Goal: Understand process/instructions: Learn how to perform a task or action

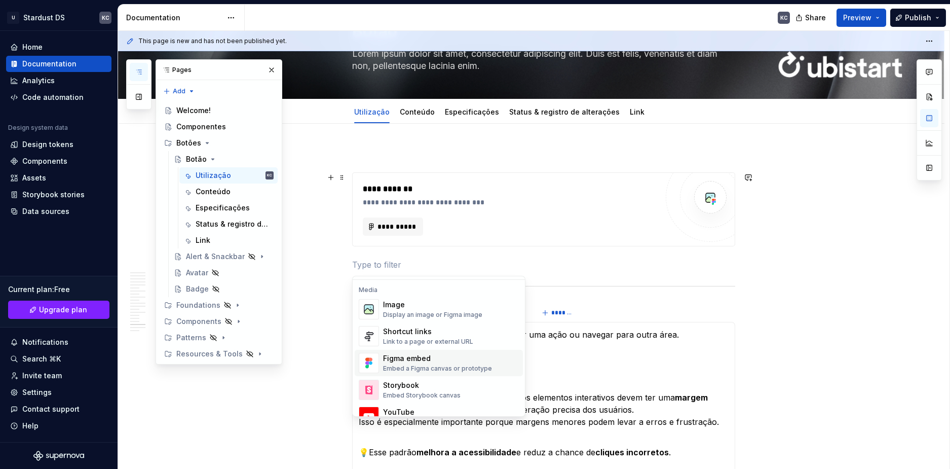
scroll to position [405, 0]
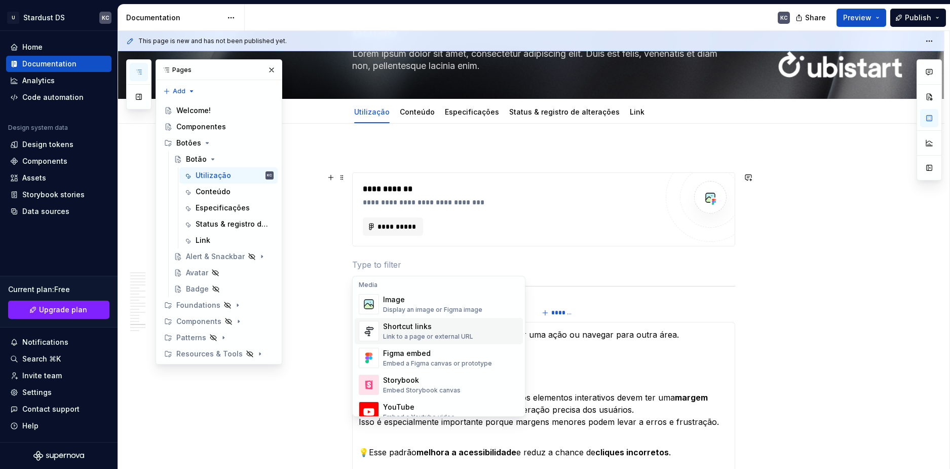
click at [418, 306] on div "Display an image or Figma image" at bounding box center [432, 310] width 99 height 8
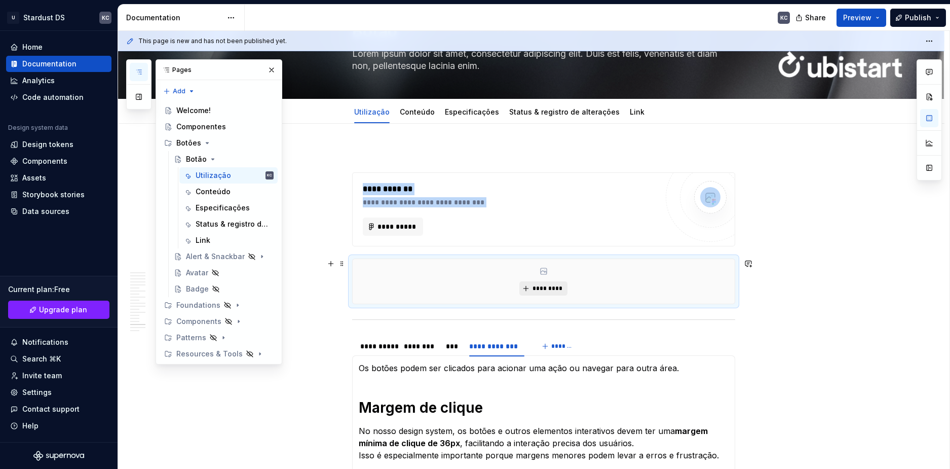
click at [562, 288] on span "*********" at bounding box center [547, 288] width 31 height 8
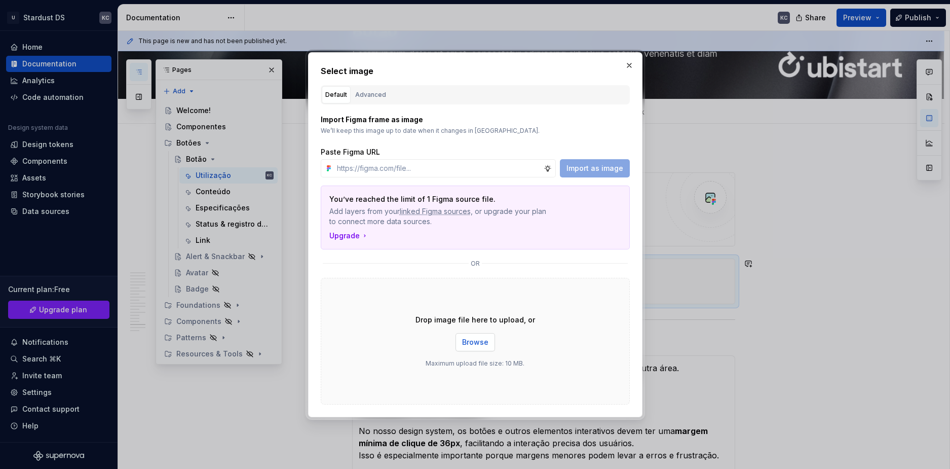
click at [476, 340] on span "Browse" at bounding box center [475, 342] width 26 height 10
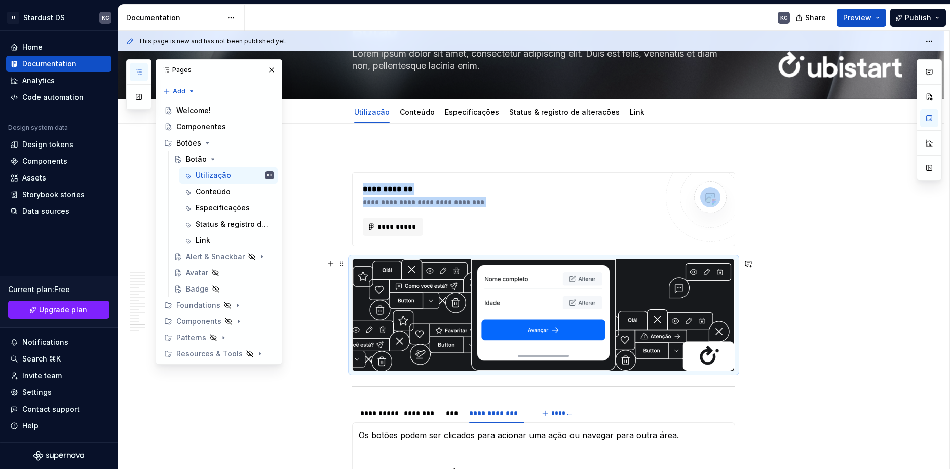
click at [342, 177] on span at bounding box center [342, 177] width 8 height 14
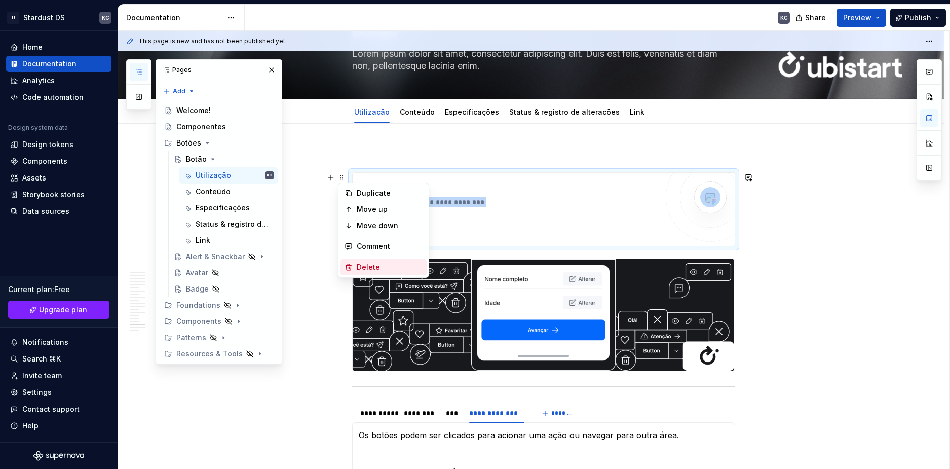
click at [362, 264] on div "Delete" at bounding box center [390, 267] width 66 height 10
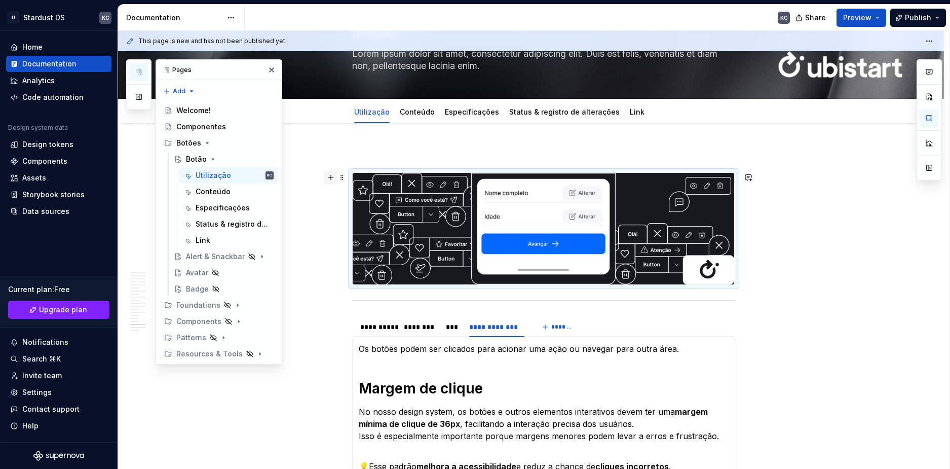
click at [333, 179] on button "button" at bounding box center [331, 177] width 14 height 14
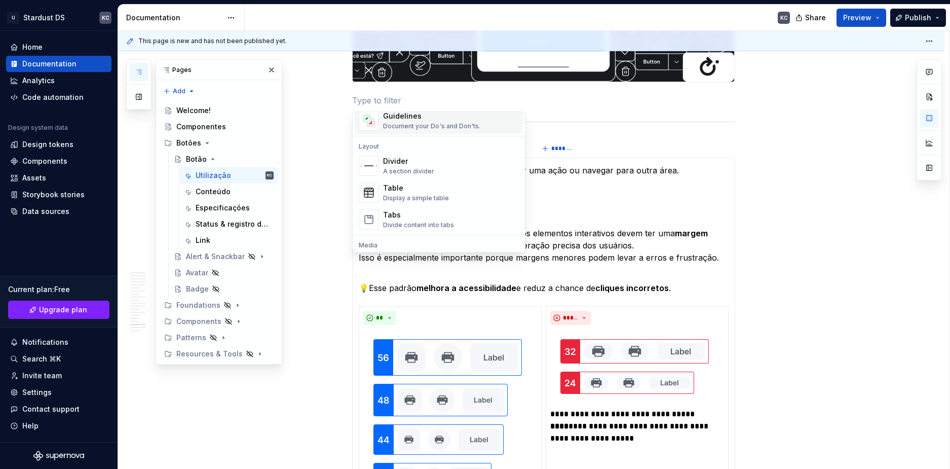
scroll to position [355, 0]
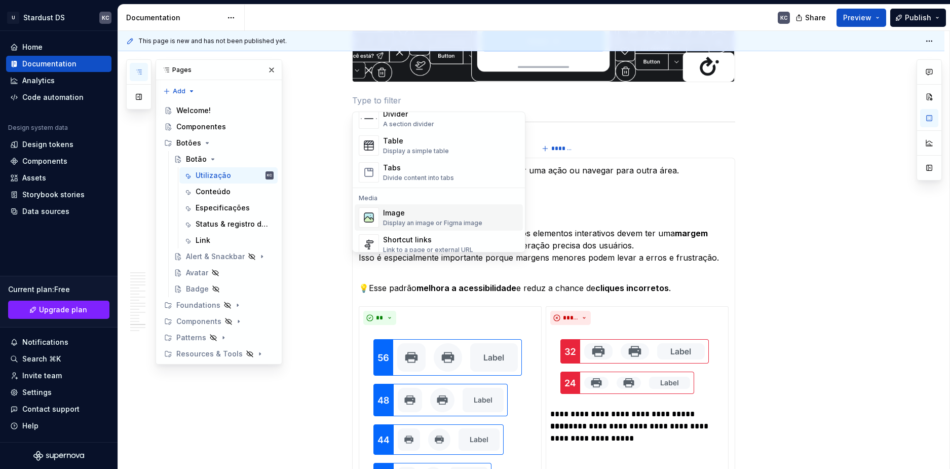
click at [420, 221] on div "Display an image or Figma image" at bounding box center [432, 223] width 99 height 8
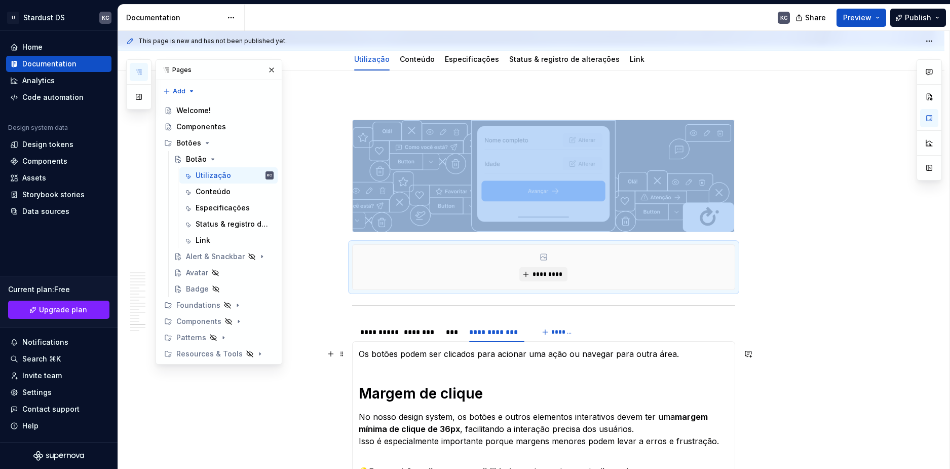
scroll to position [115, 0]
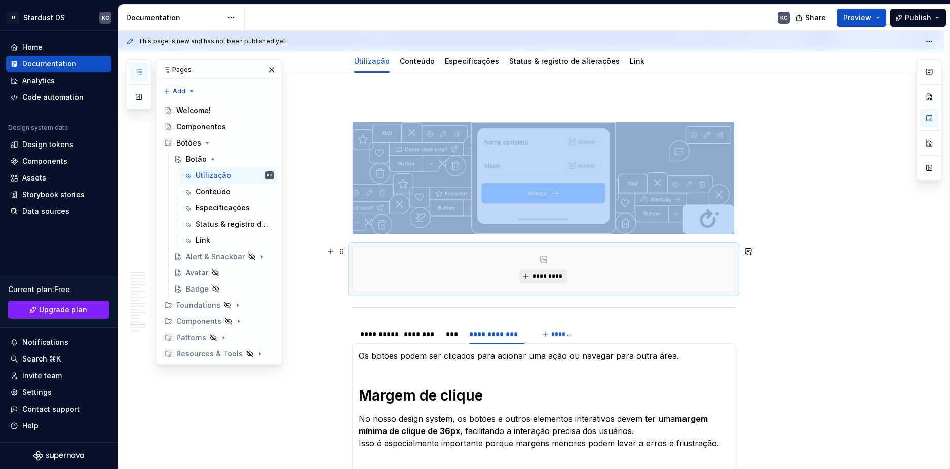
click at [543, 276] on span "*********" at bounding box center [547, 276] width 31 height 8
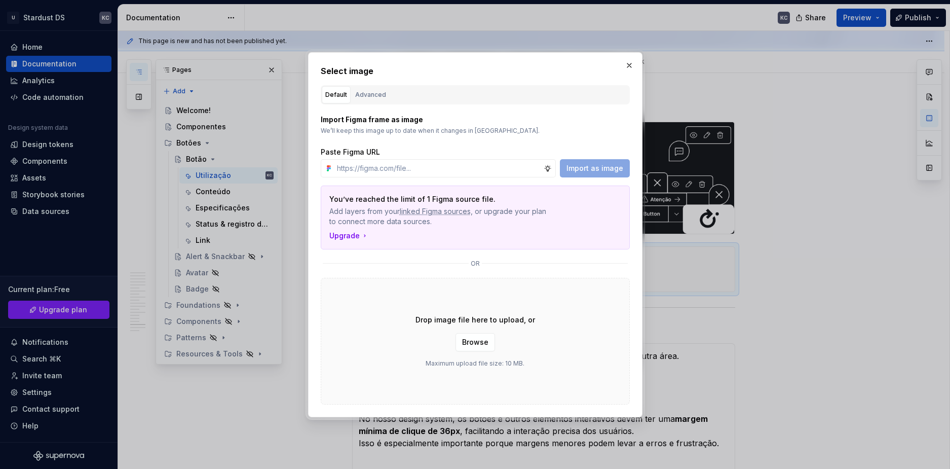
click at [626, 70] on button "button" at bounding box center [629, 65] width 14 height 14
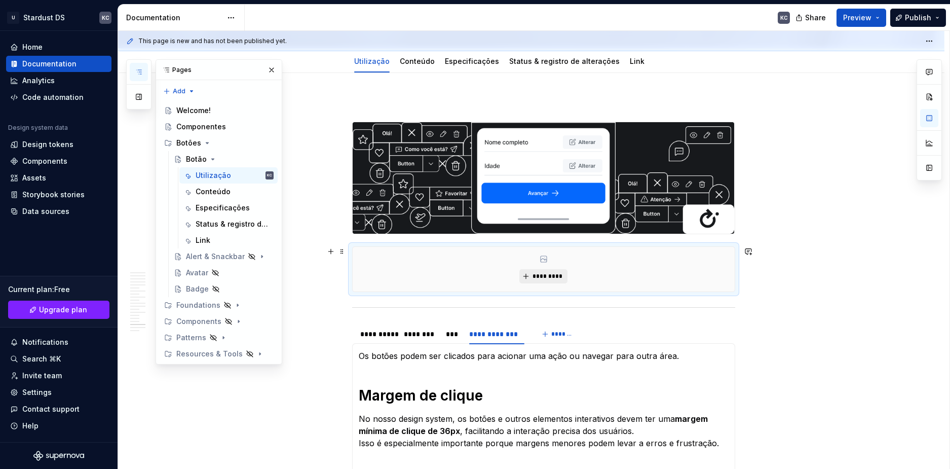
click at [522, 273] on button "*********" at bounding box center [543, 276] width 48 height 14
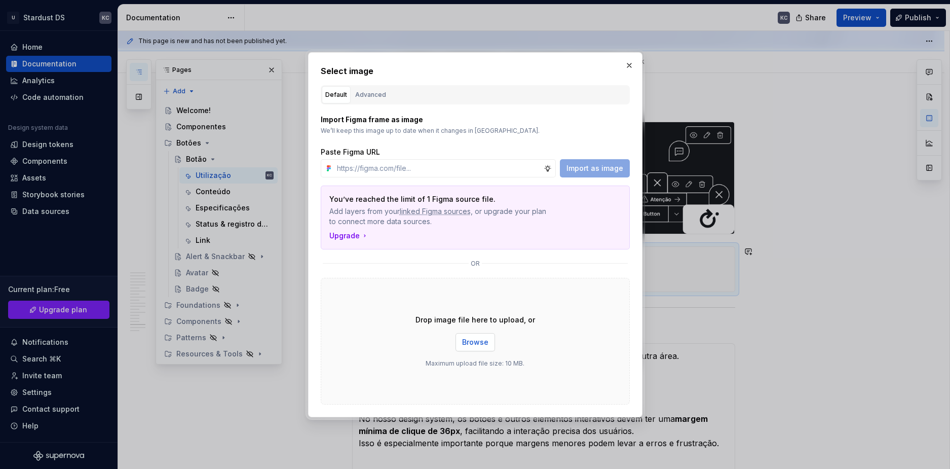
drag, startPoint x: 454, startPoint y: 361, endPoint x: 473, endPoint y: 345, distance: 24.5
click at [473, 345] on span "Browse" at bounding box center [475, 342] width 26 height 10
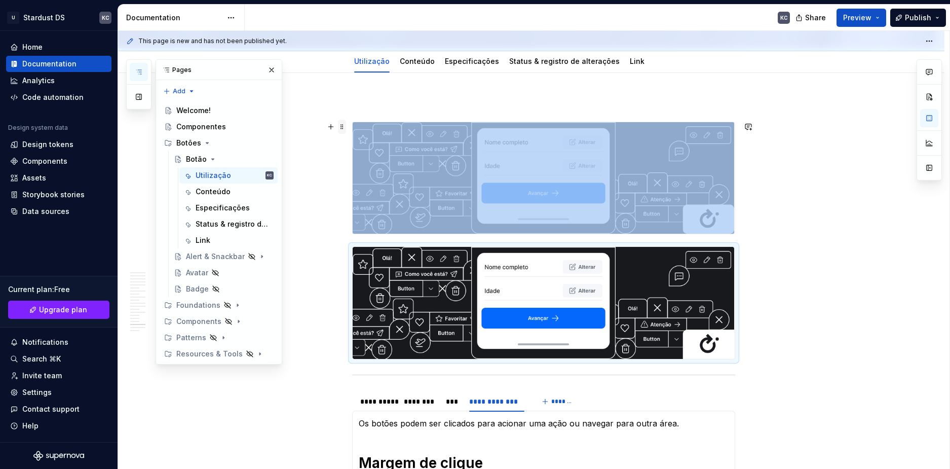
click at [341, 129] on span at bounding box center [342, 127] width 8 height 14
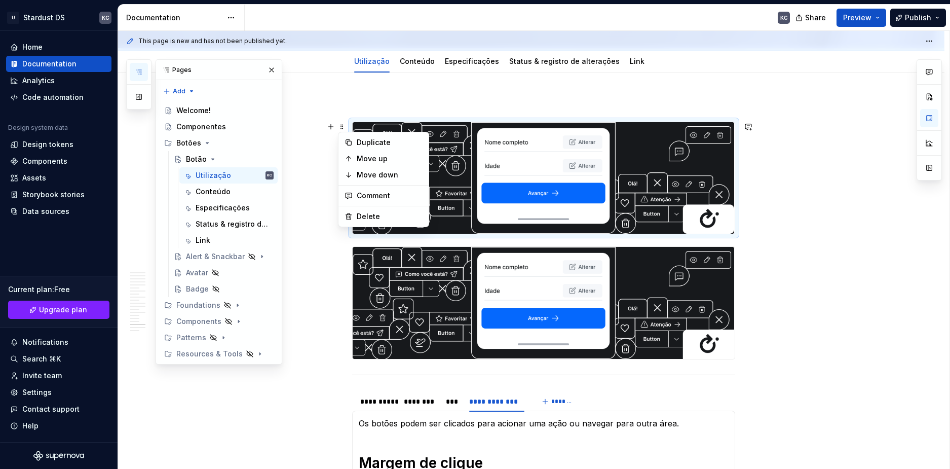
click at [379, 206] on div "Duplicate Move up Move down Comment Delete" at bounding box center [383, 179] width 91 height 95
click at [378, 216] on div "Delete" at bounding box center [390, 216] width 66 height 10
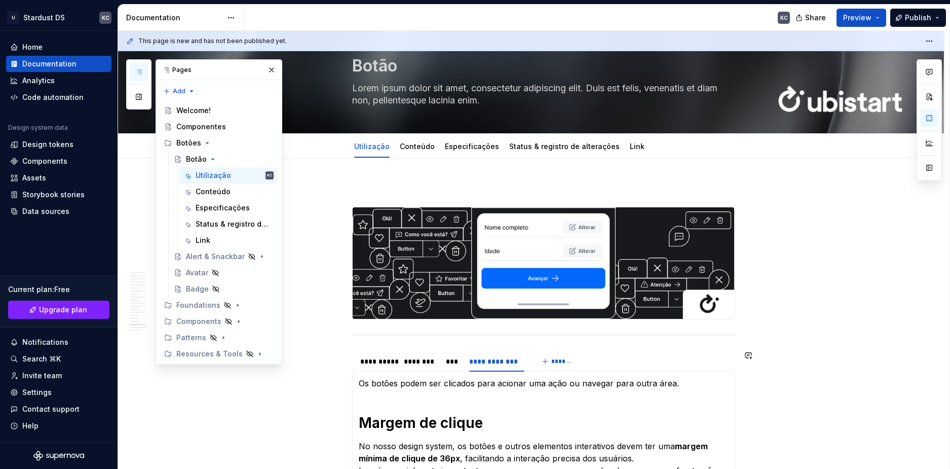
scroll to position [0, 0]
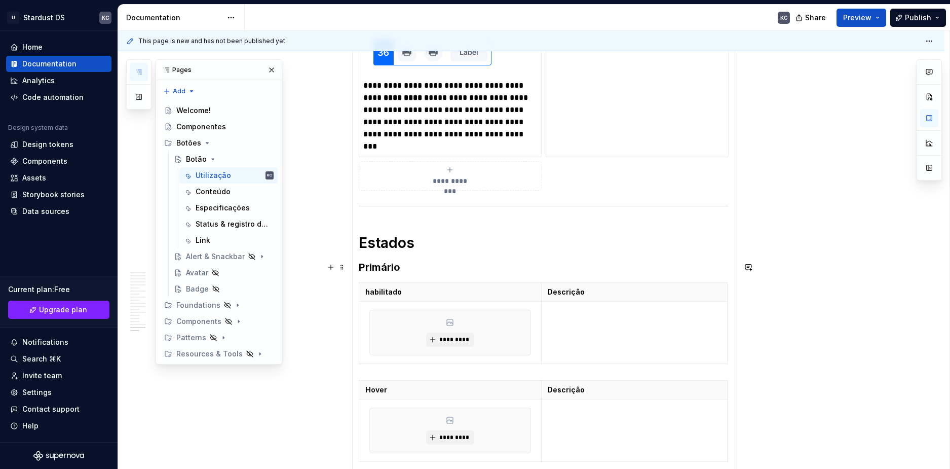
scroll to position [710, 0]
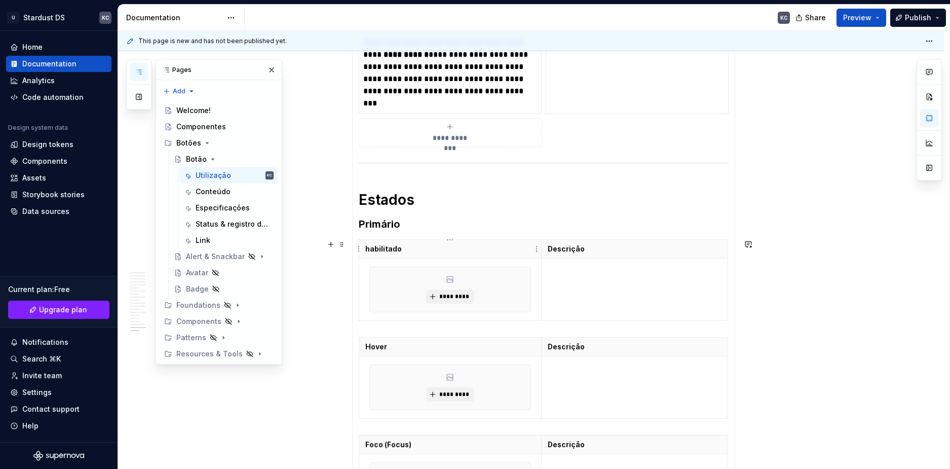
click at [398, 255] on th "habilitado" at bounding box center [450, 249] width 183 height 19
type textarea "*"
click at [368, 246] on p "habilitado" at bounding box center [450, 249] width 170 height 10
click at [444, 243] on th "Habilitado" at bounding box center [450, 249] width 183 height 19
click at [550, 244] on p "Descrição" at bounding box center [634, 249] width 173 height 10
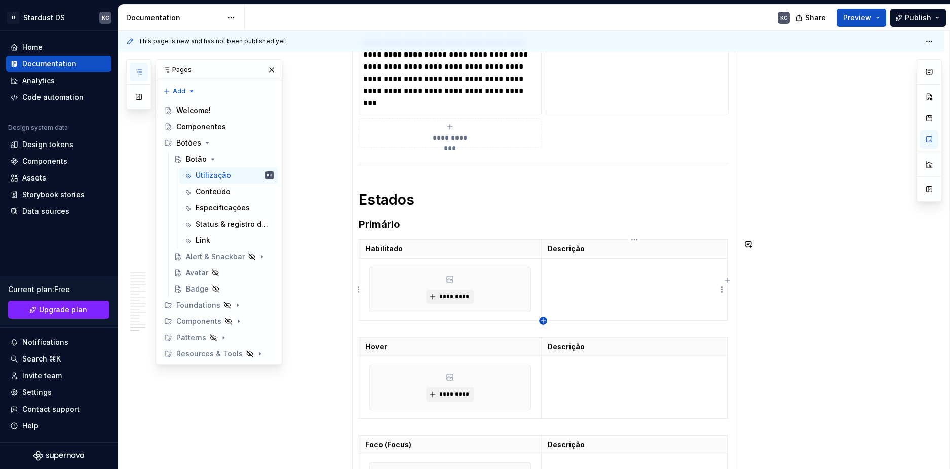
click at [543, 318] on icon "button" at bounding box center [543, 320] width 5 height 5
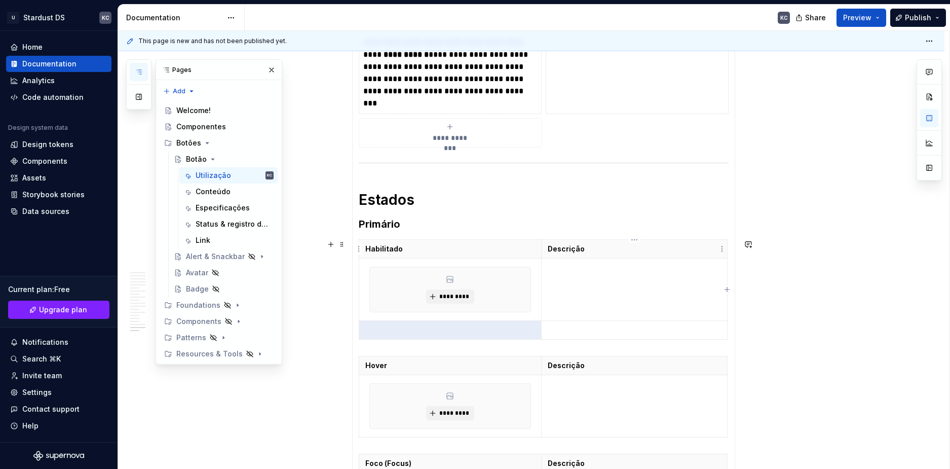
click at [567, 246] on p "Descrição" at bounding box center [634, 249] width 173 height 10
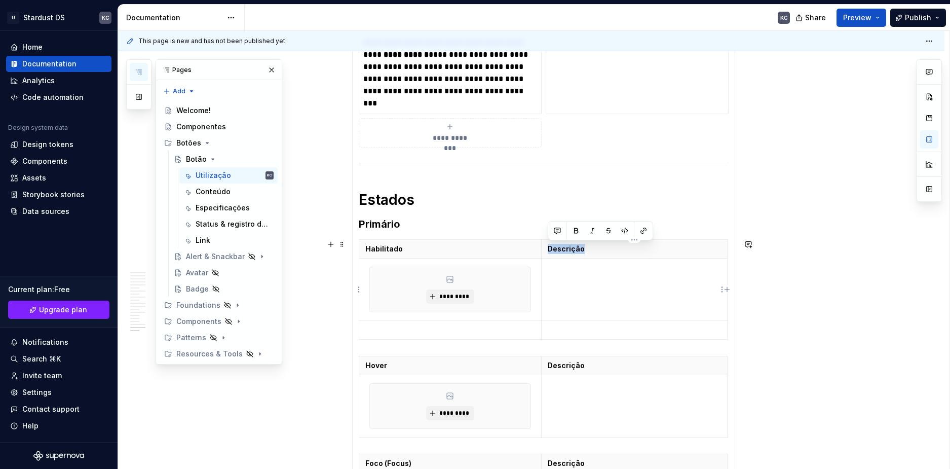
click at [720, 279] on td at bounding box center [634, 289] width 185 height 62
click at [727, 248] on th "Descrição" at bounding box center [634, 249] width 185 height 19
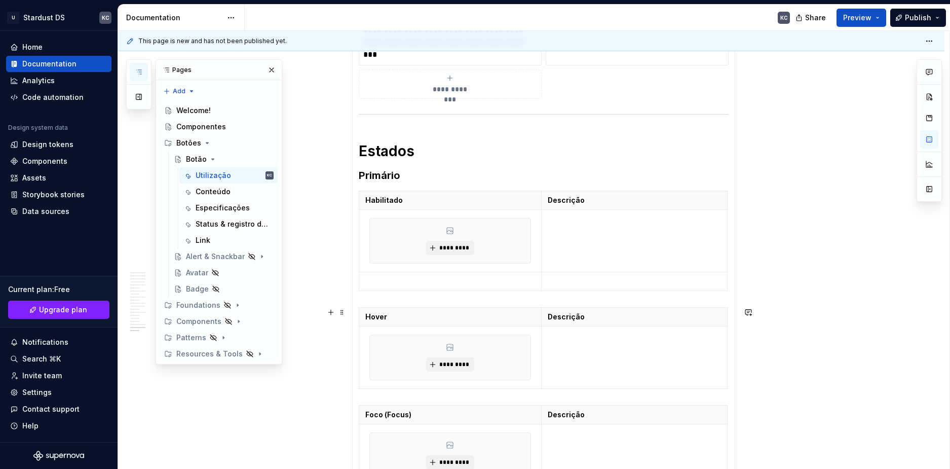
scroll to position [760, 0]
click at [568, 234] on td at bounding box center [634, 239] width 185 height 62
click at [447, 245] on span "*********" at bounding box center [454, 246] width 31 height 8
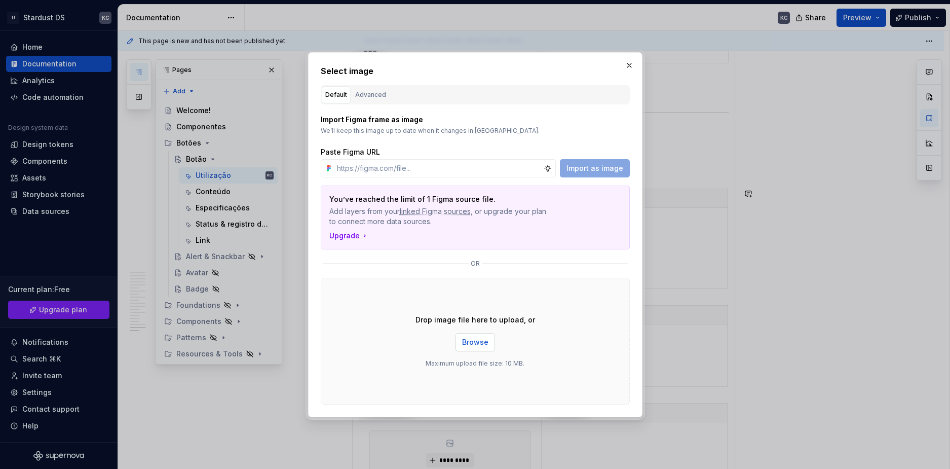
click at [475, 344] on span "Browse" at bounding box center [475, 342] width 26 height 10
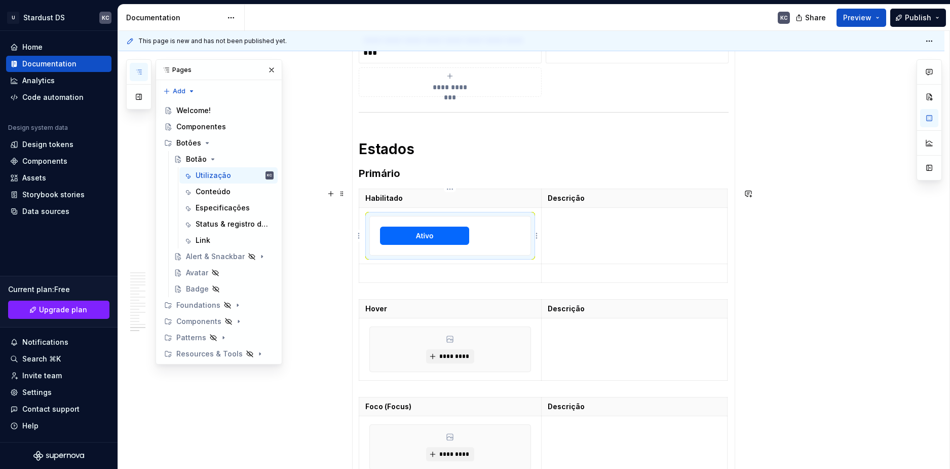
click at [510, 240] on div at bounding box center [450, 235] width 161 height 39
click at [562, 234] on td at bounding box center [634, 236] width 185 height 56
click at [464, 355] on span "*********" at bounding box center [454, 356] width 31 height 8
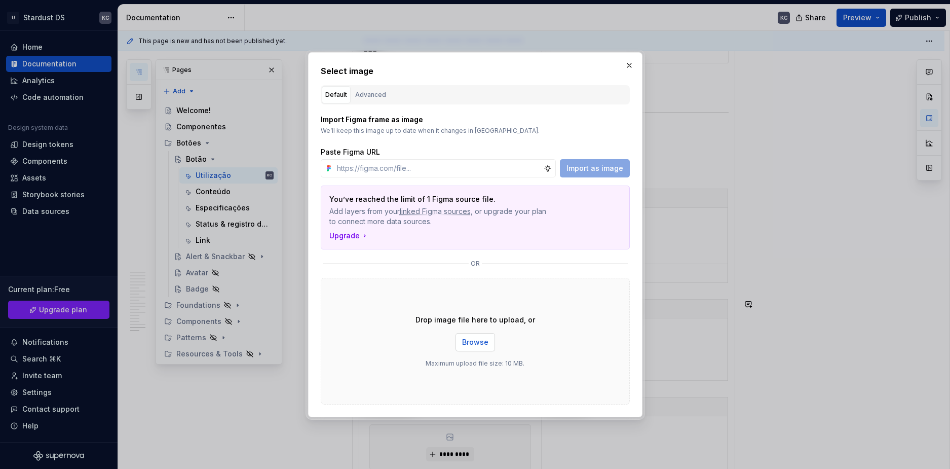
click at [467, 344] on span "Browse" at bounding box center [475, 342] width 26 height 10
click at [477, 351] on div "Drop image file here to upload, or Browse Maximum upload file size: 10 MB." at bounding box center [475, 341] width 309 height 127
click at [627, 69] on button "button" at bounding box center [629, 65] width 14 height 14
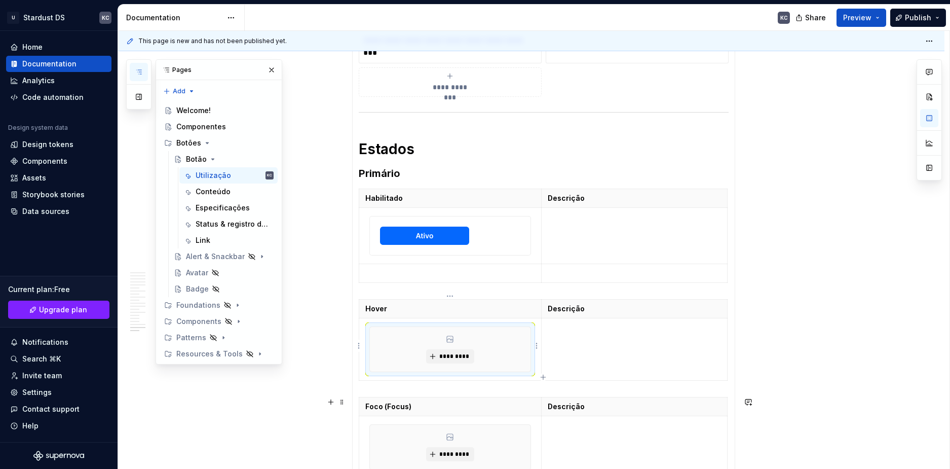
scroll to position [862, 0]
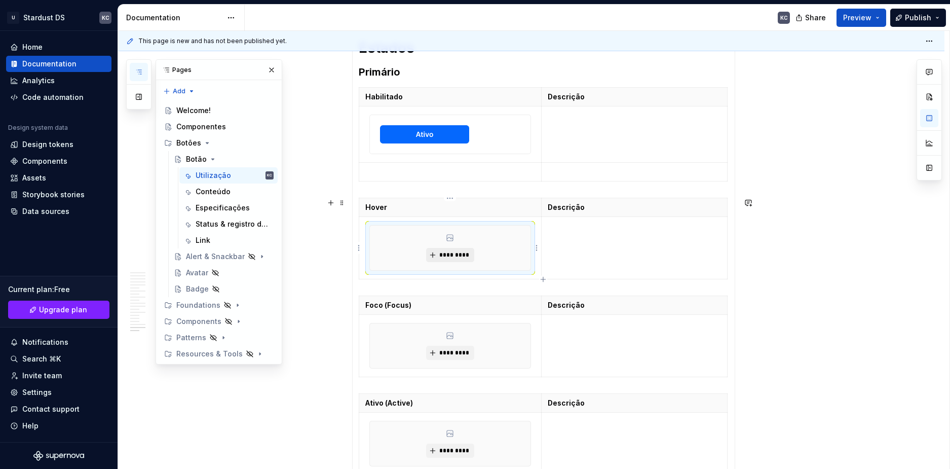
click at [466, 254] on span "*********" at bounding box center [454, 255] width 31 height 8
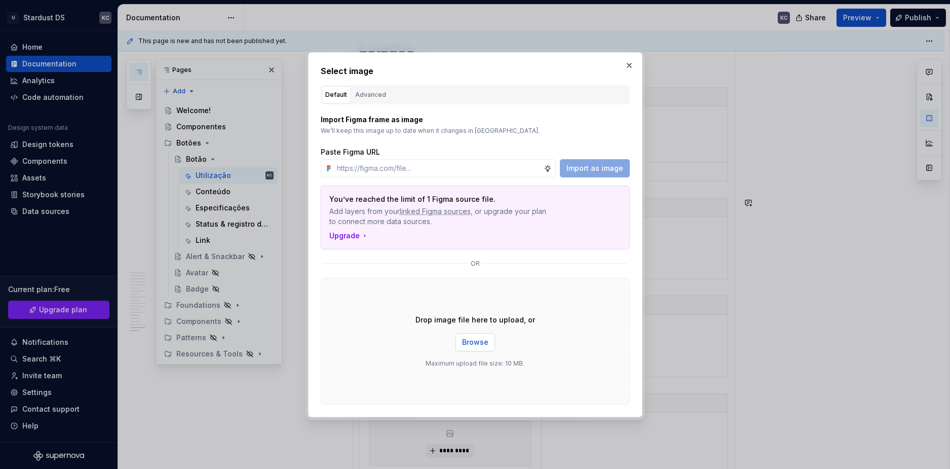
click at [490, 346] on button "Browse" at bounding box center [476, 342] width 40 height 18
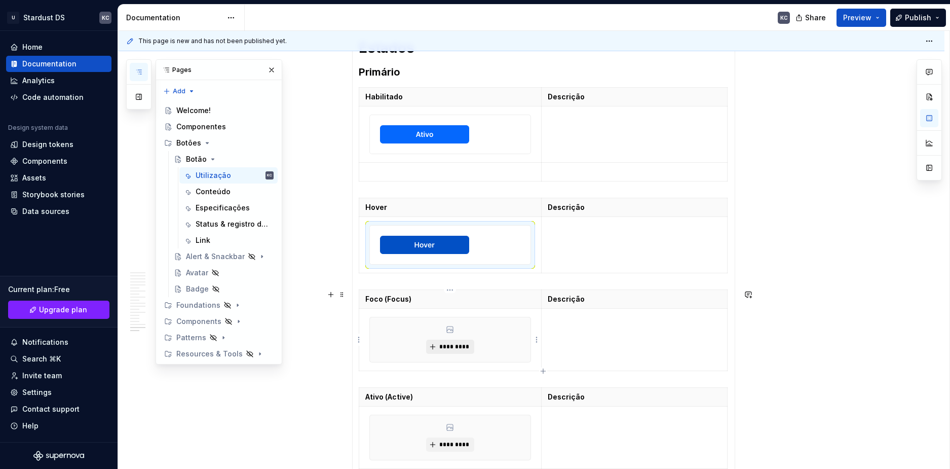
click at [448, 346] on span "*********" at bounding box center [454, 347] width 31 height 8
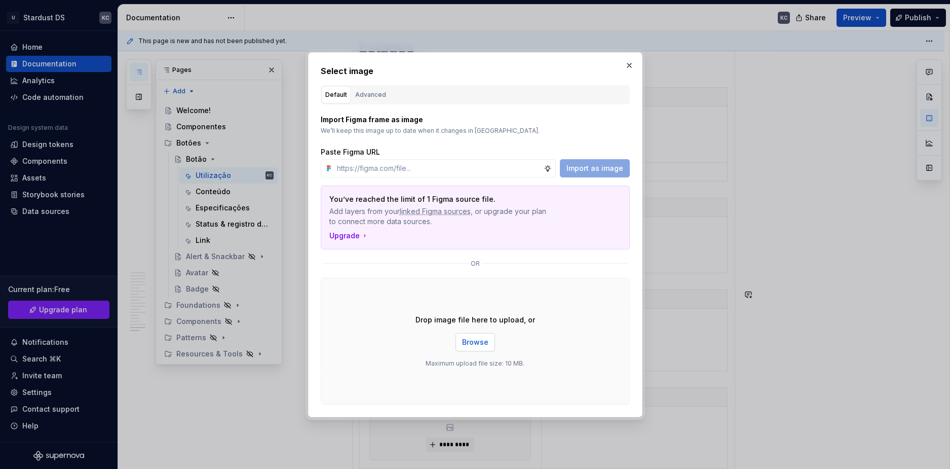
click at [470, 343] on span "Browse" at bounding box center [475, 342] width 26 height 10
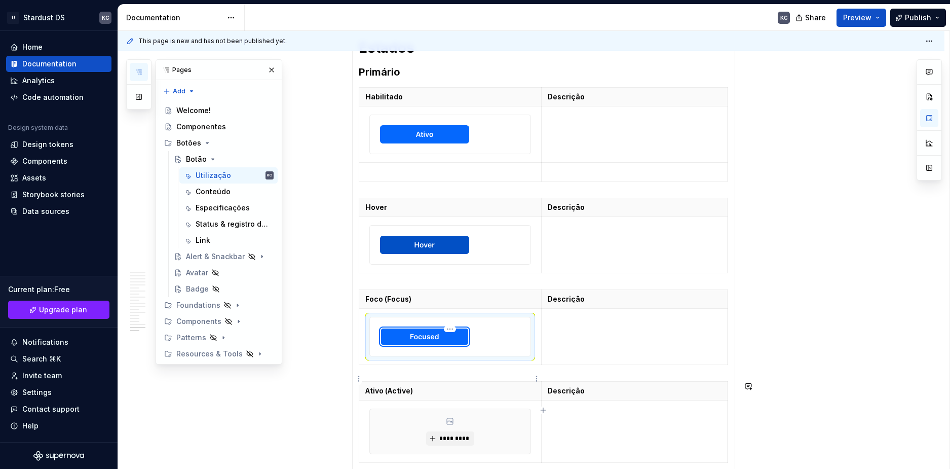
scroll to position [1014, 0]
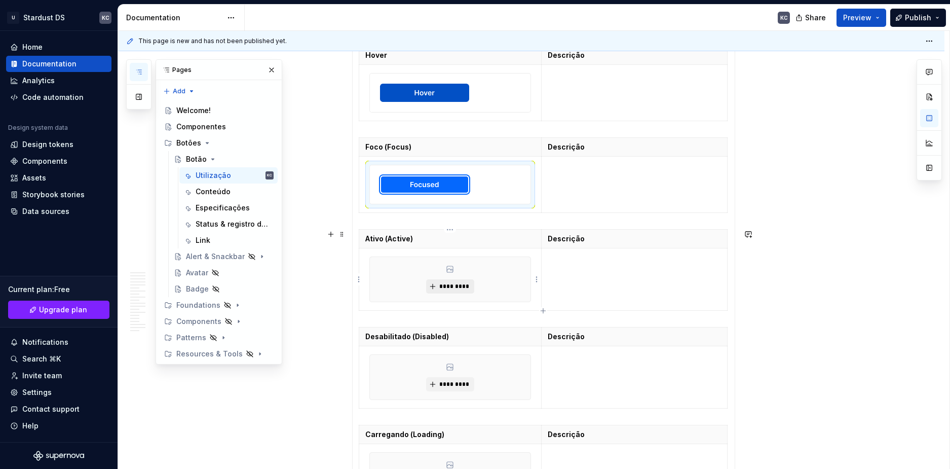
click at [454, 288] on span "*********" at bounding box center [454, 286] width 31 height 8
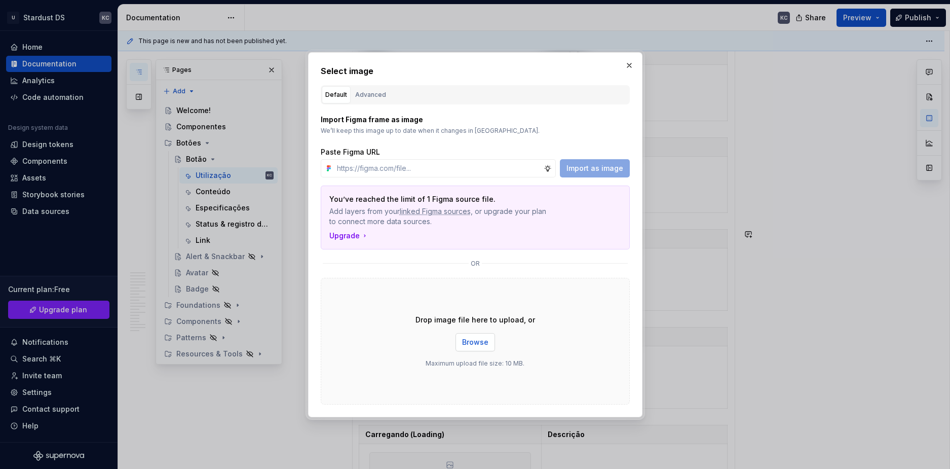
click at [483, 342] on span "Browse" at bounding box center [475, 342] width 26 height 10
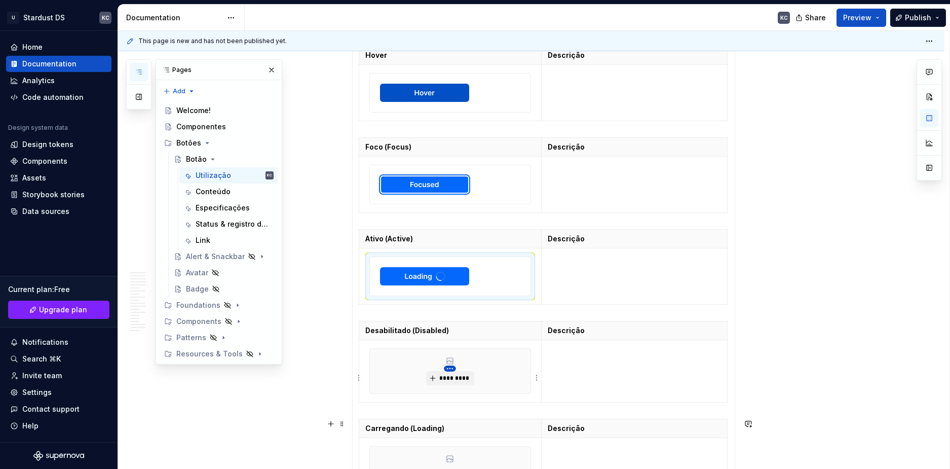
scroll to position [1064, 0]
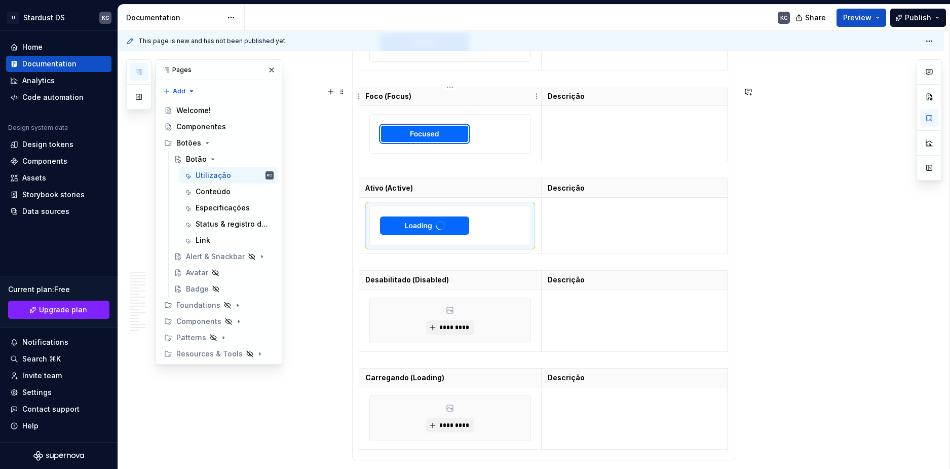
click at [390, 95] on strong "Foco (Focus)" at bounding box center [388, 96] width 46 height 9
click at [382, 95] on strong "Foco (Focus)" at bounding box center [388, 96] width 46 height 9
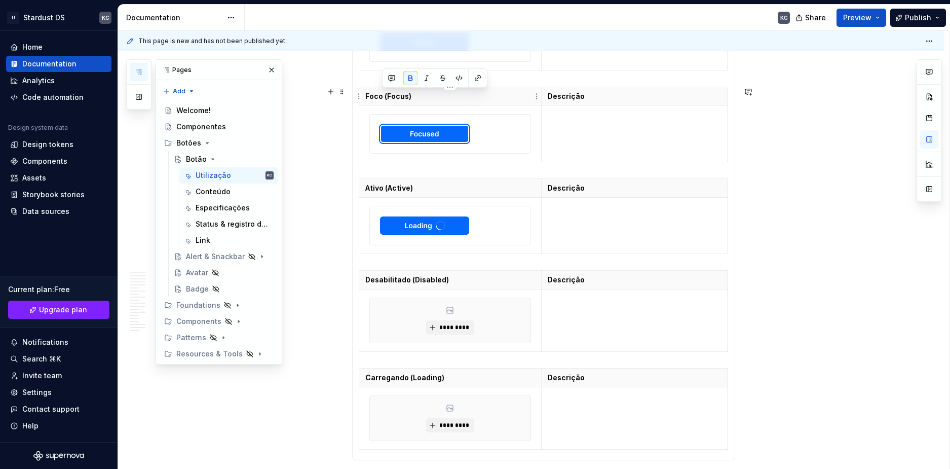
click at [382, 95] on strong "Foco (Focus)" at bounding box center [388, 96] width 46 height 9
click at [384, 188] on strong "Ativo (Active)" at bounding box center [389, 187] width 48 height 9
drag, startPoint x: 365, startPoint y: 195, endPoint x: 163, endPoint y: 304, distance: 229.0
click at [370, 188] on strong "Ativo (Active)" at bounding box center [389, 187] width 48 height 9
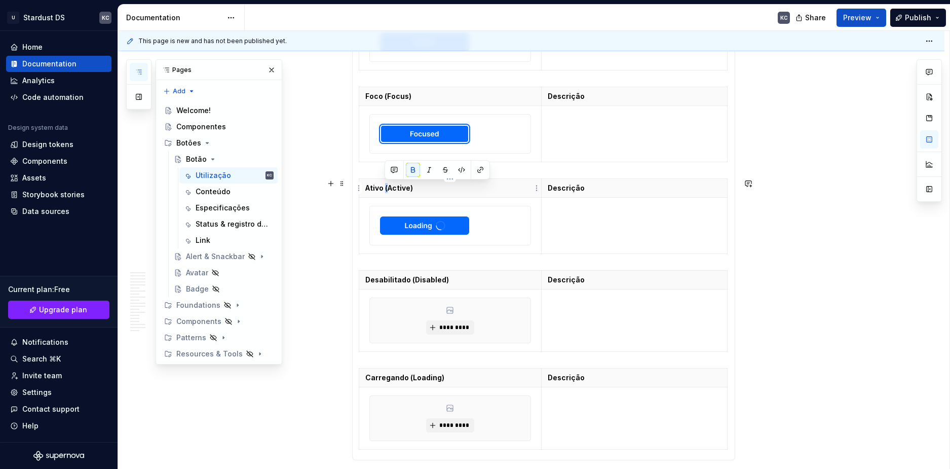
click at [370, 188] on strong "Ativo (Active)" at bounding box center [389, 187] width 48 height 9
click at [403, 185] on strong "Ativo (Active)" at bounding box center [389, 187] width 48 height 9
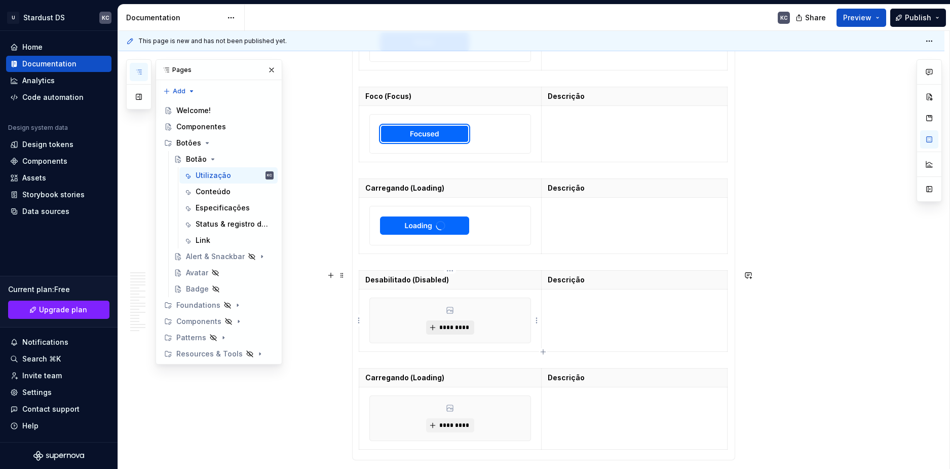
click at [457, 328] on span "*********" at bounding box center [454, 327] width 31 height 8
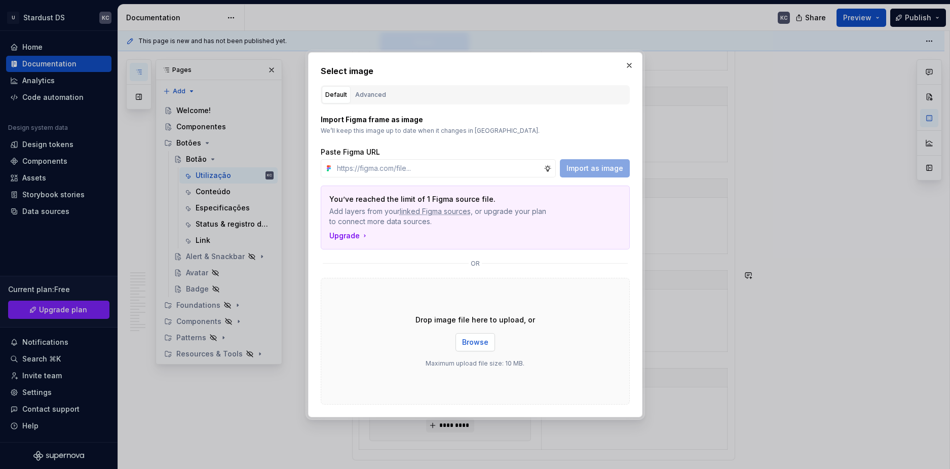
click at [463, 343] on span "Browse" at bounding box center [475, 342] width 26 height 10
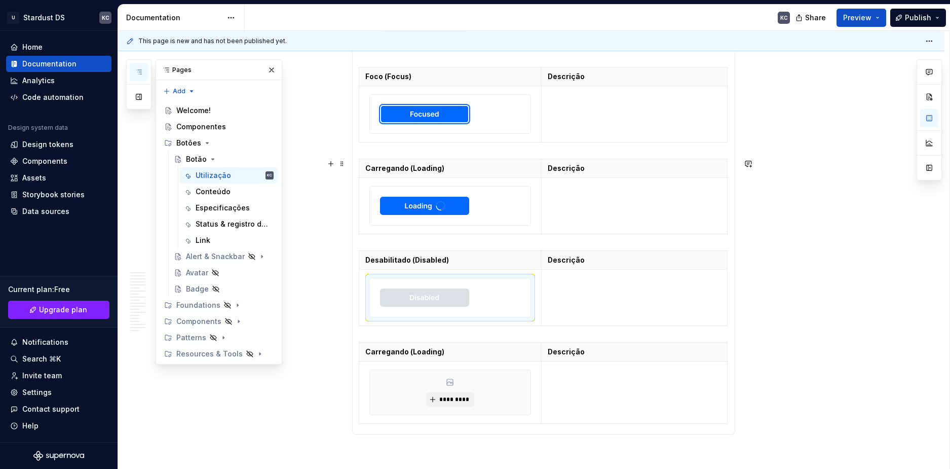
scroll to position [1166, 0]
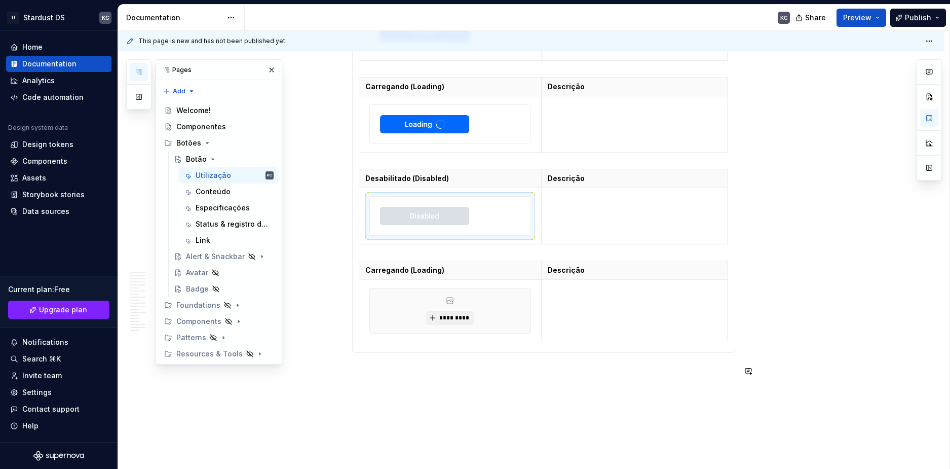
type textarea "*"
